Goal: Check status: Check status

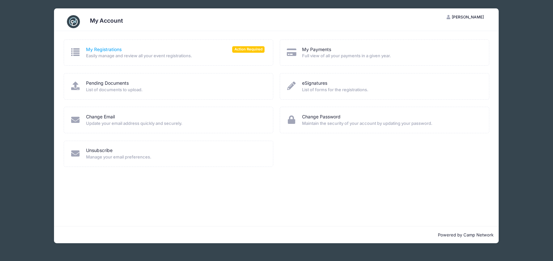
click at [115, 48] on link "My Registrations" at bounding box center [104, 49] width 36 height 7
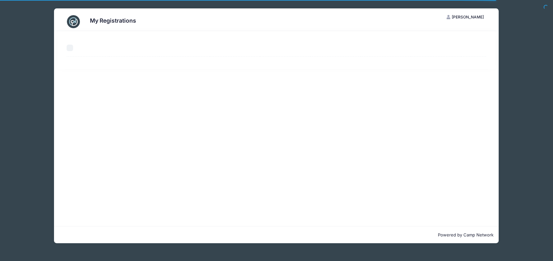
select select "50"
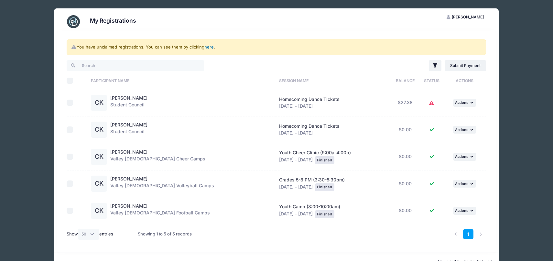
click at [209, 48] on link "here" at bounding box center [208, 46] width 9 height 5
